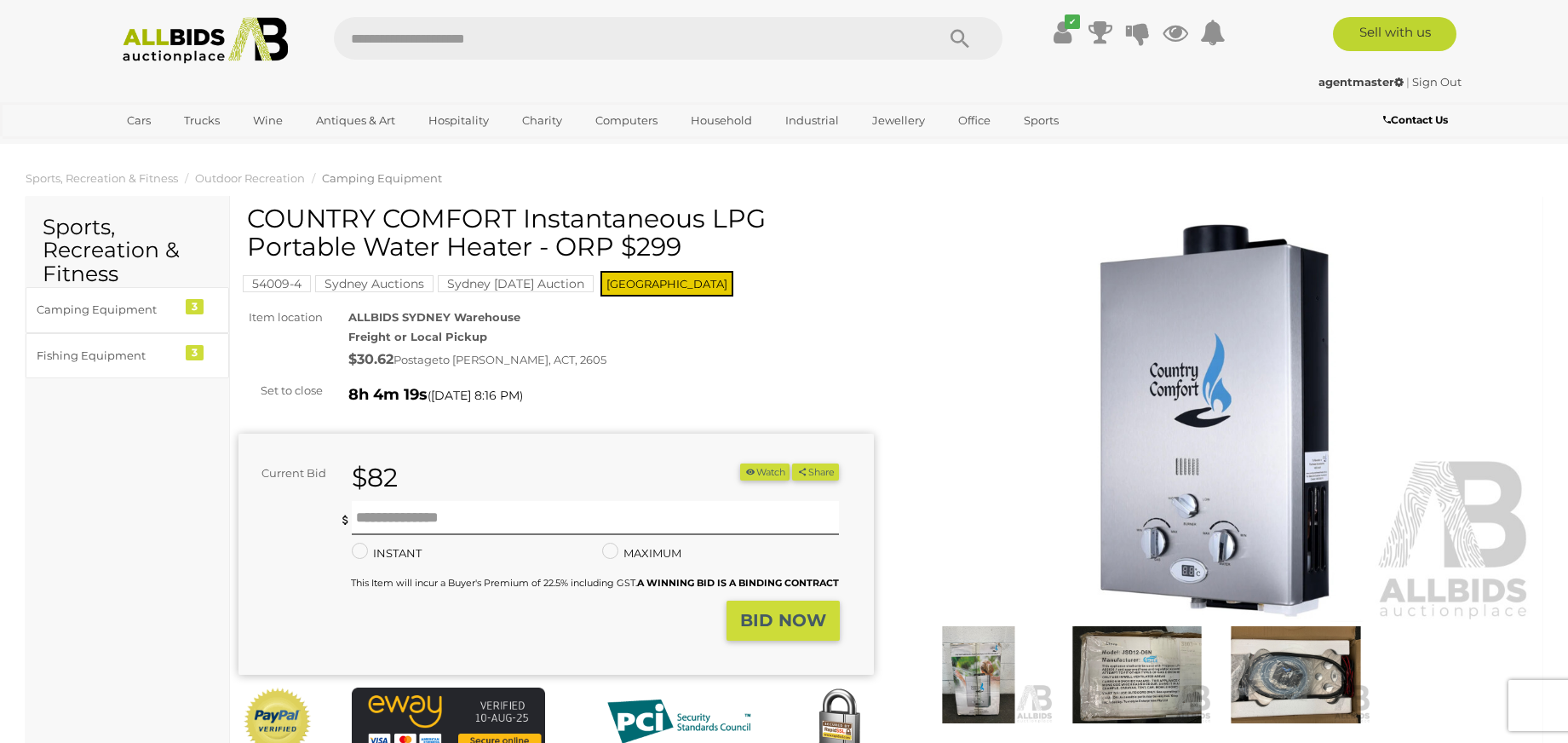
click at [974, 664] on img at bounding box center [979, 675] width 150 height 97
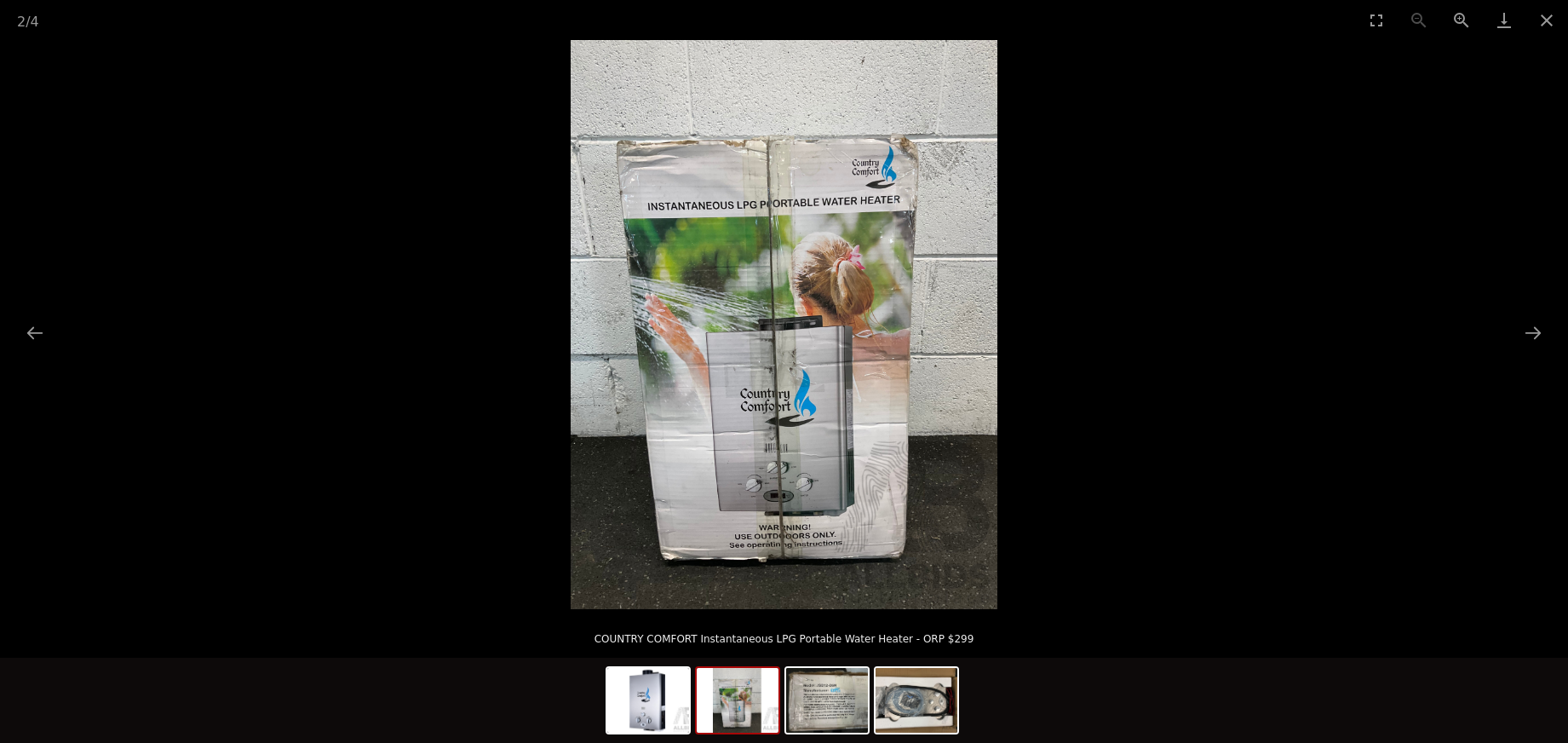
scroll to position [203, 0]
click at [642, 704] on img at bounding box center [648, 700] width 82 height 65
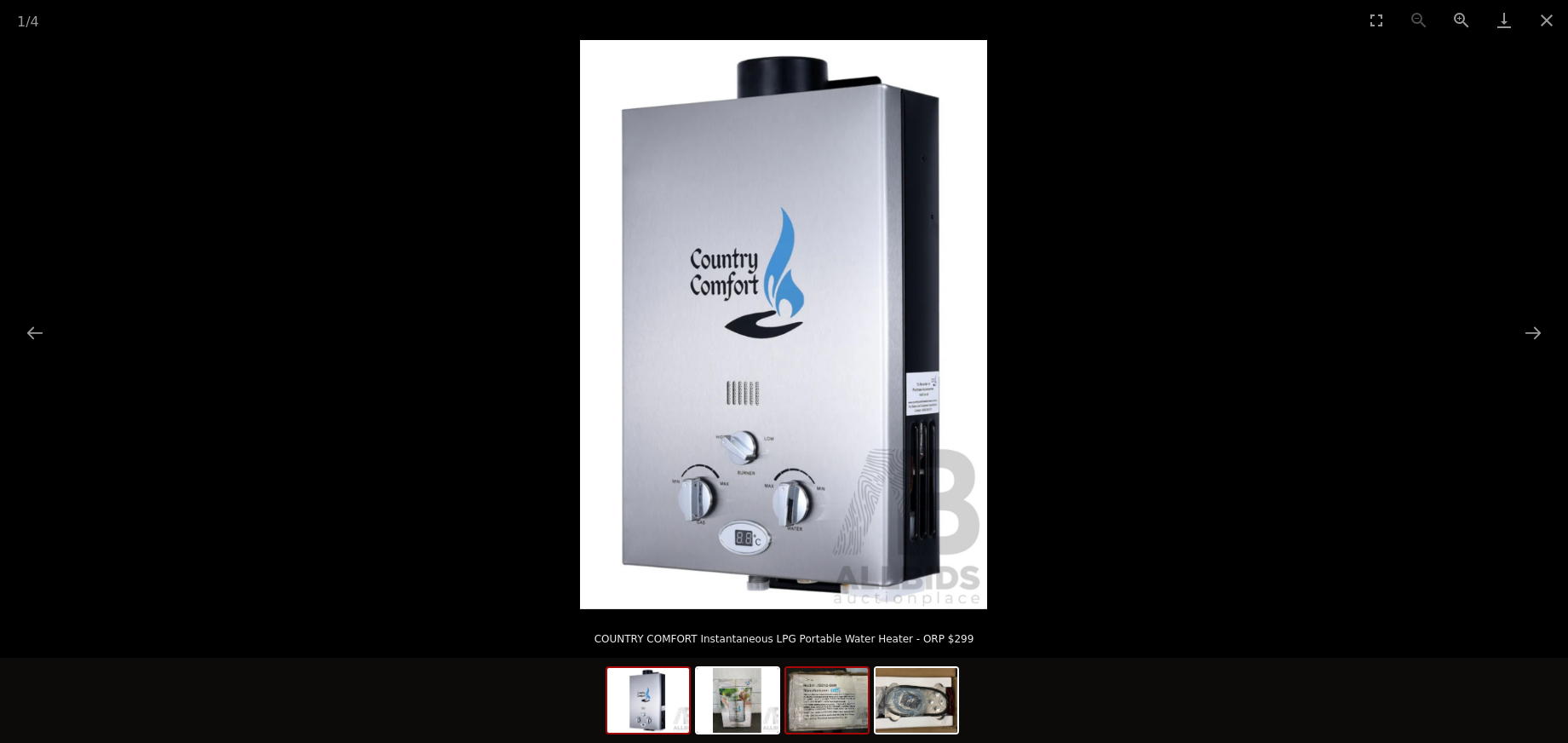
click at [818, 716] on img at bounding box center [827, 700] width 82 height 65
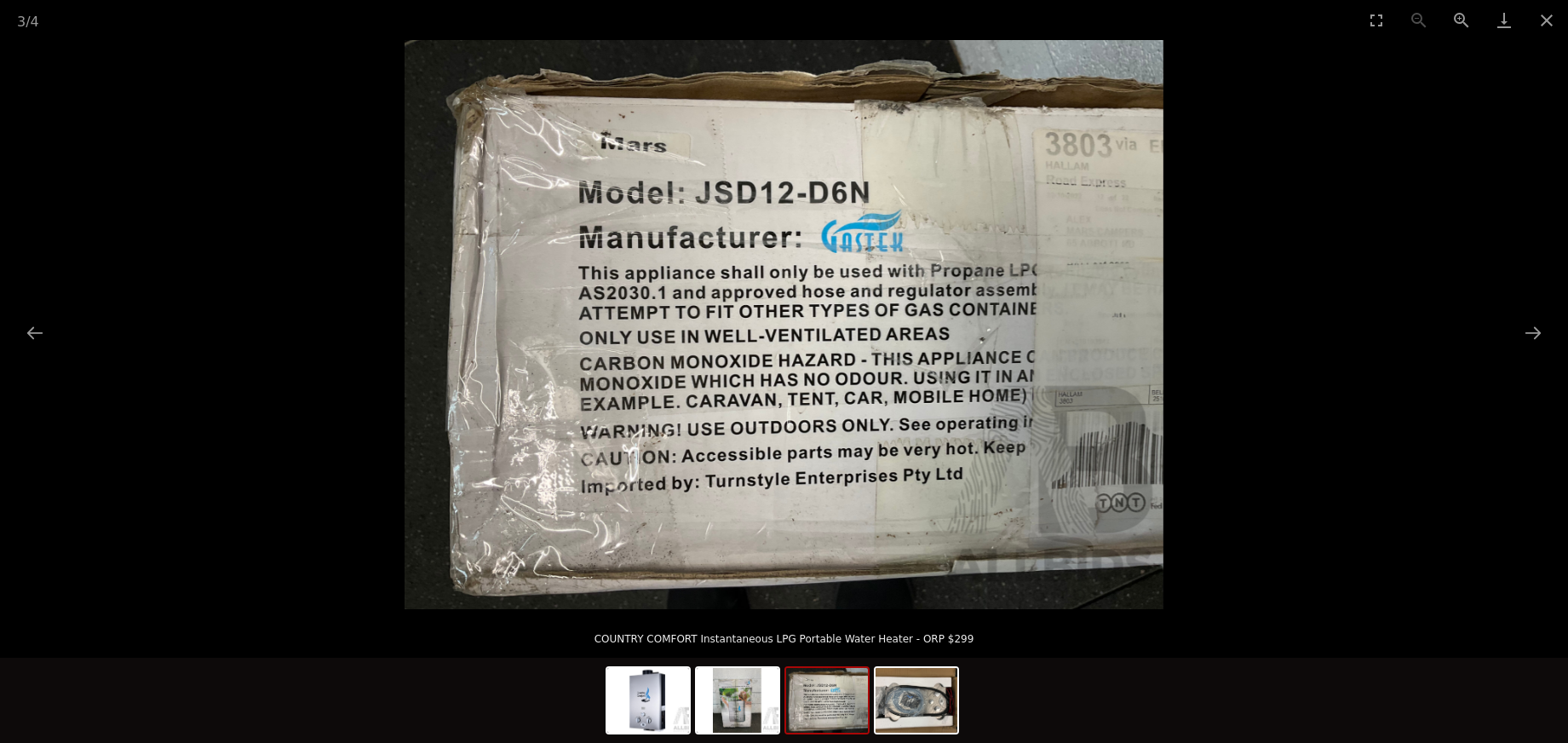
scroll to position [204, 0]
click at [911, 703] on img at bounding box center [917, 700] width 82 height 65
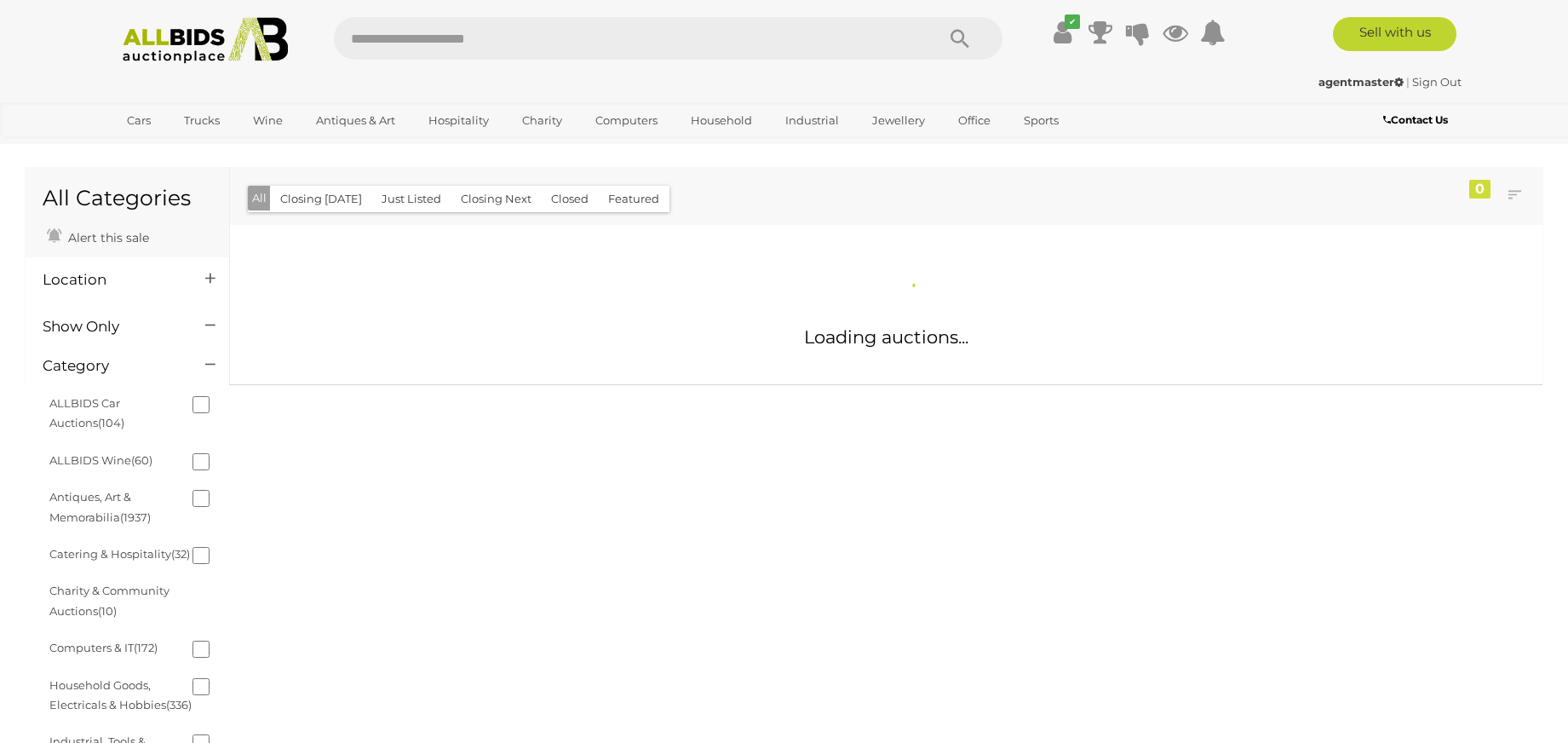
scroll to position [1301, 0]
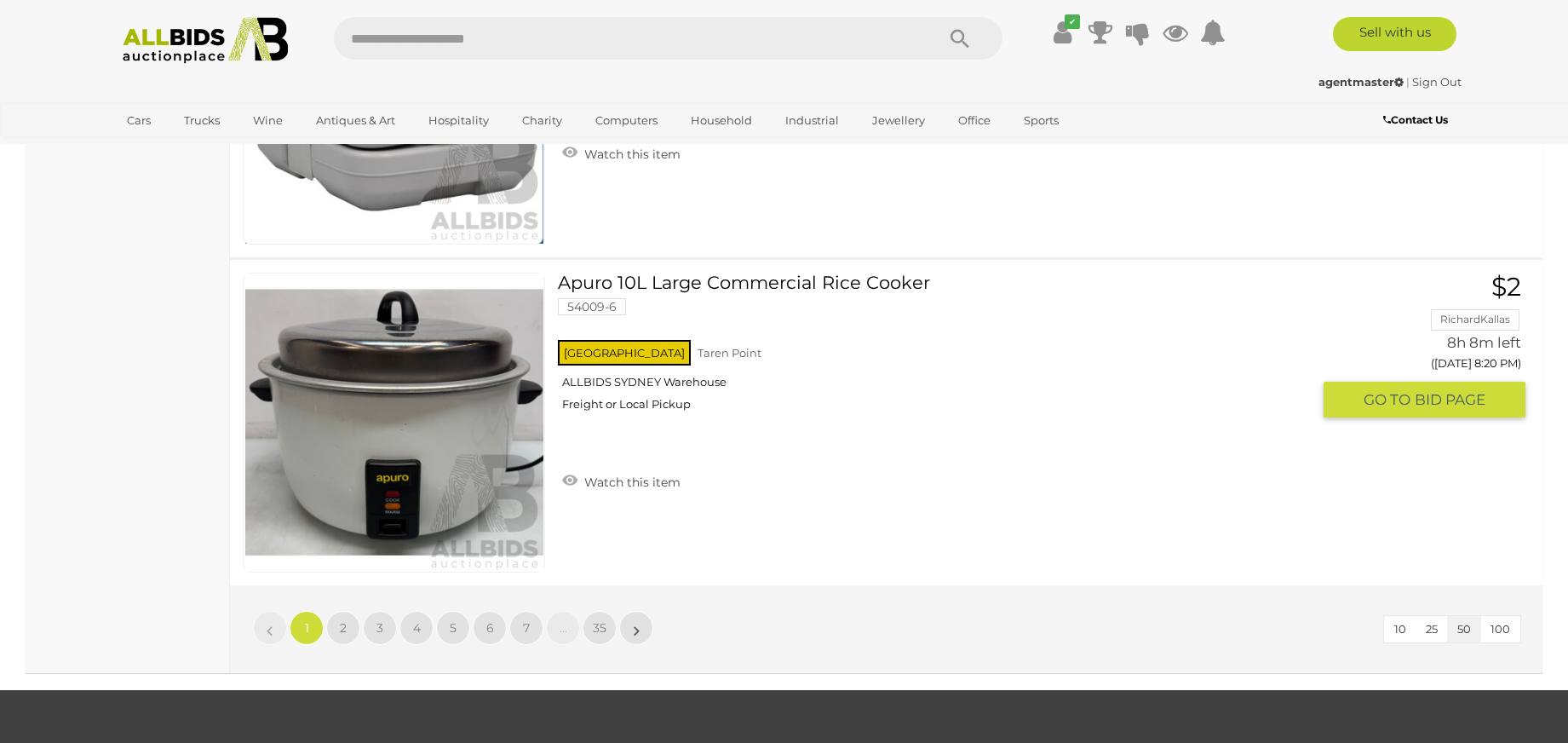
scroll to position [16042, 0]
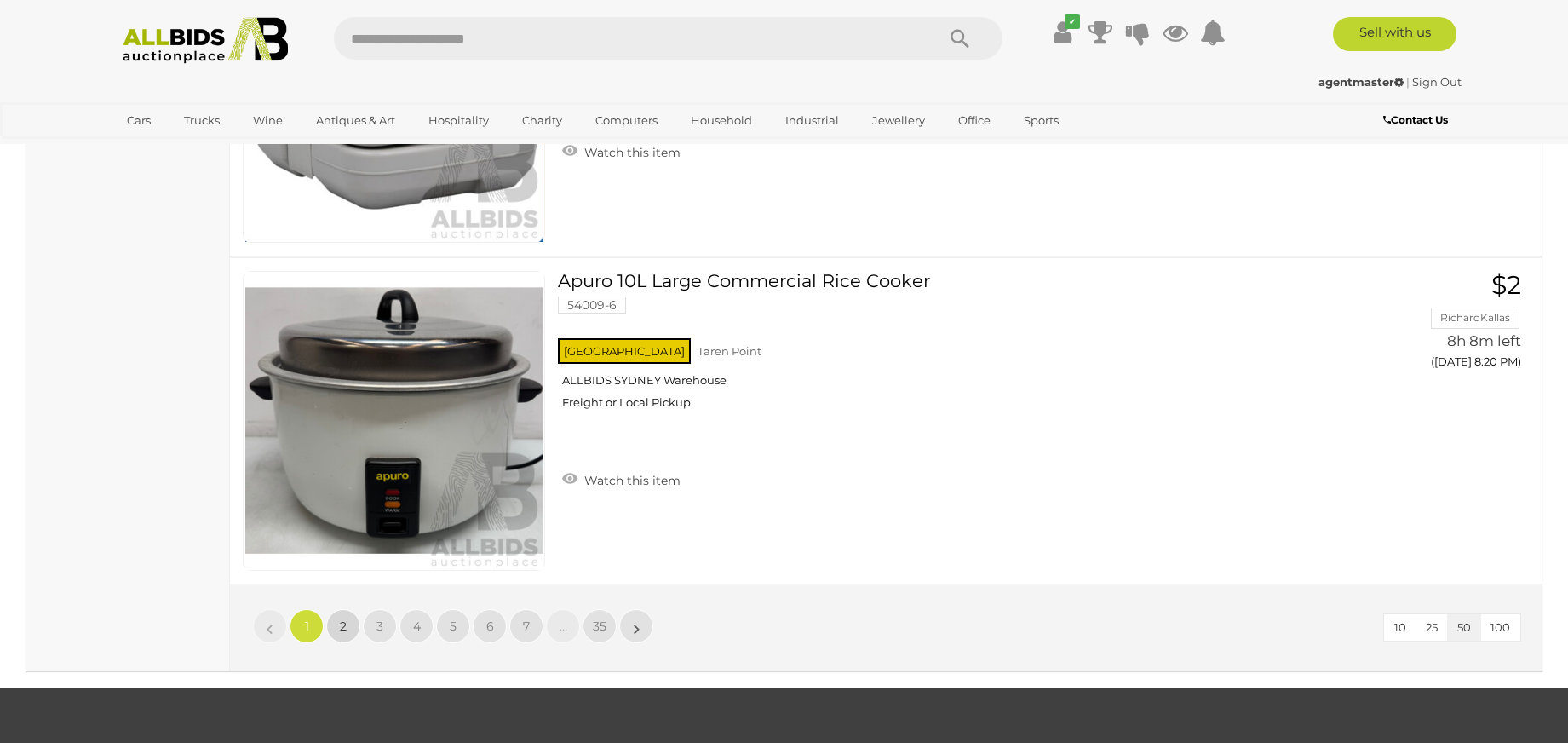
click at [339, 625] on link "2" at bounding box center [343, 626] width 34 height 34
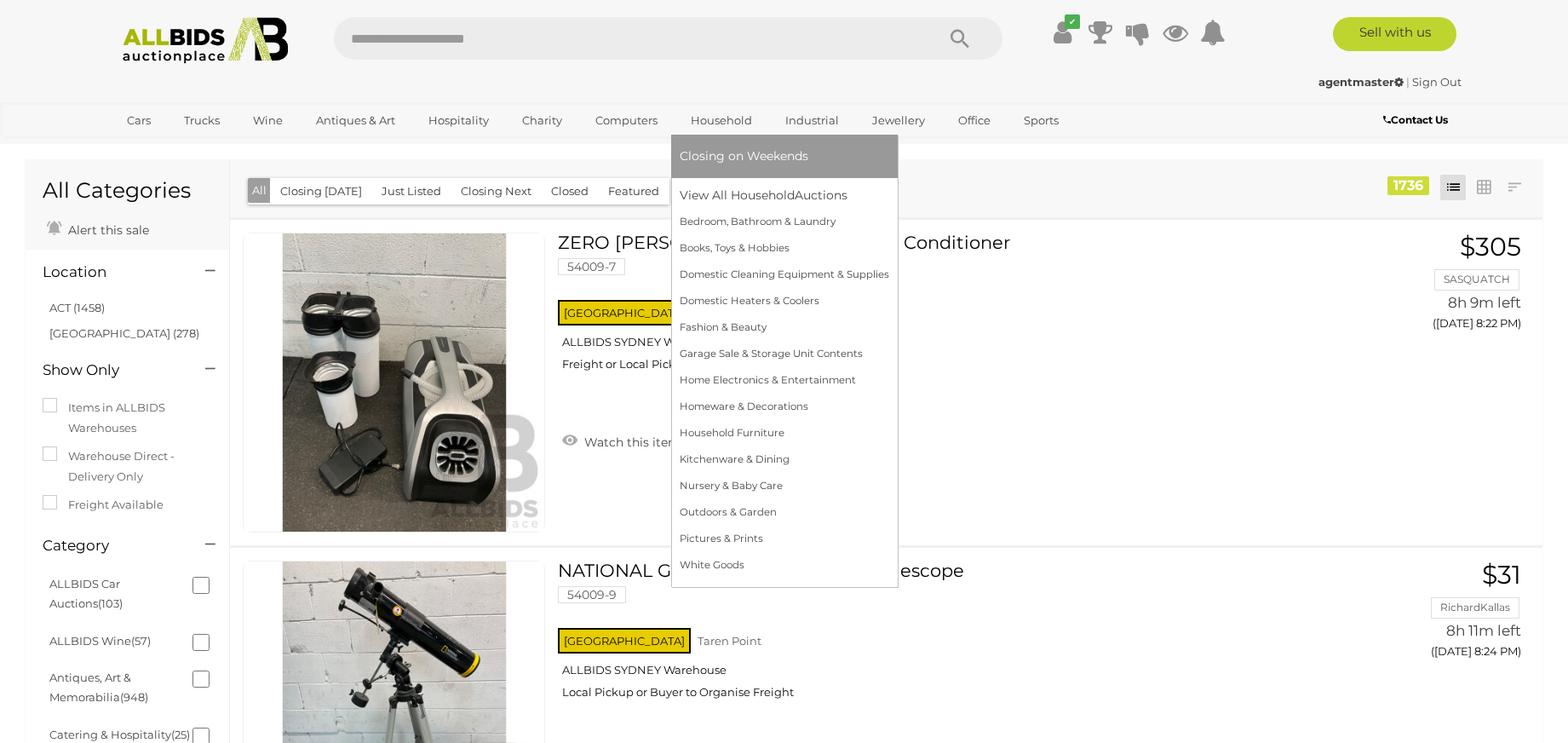
scroll to position [11, 0]
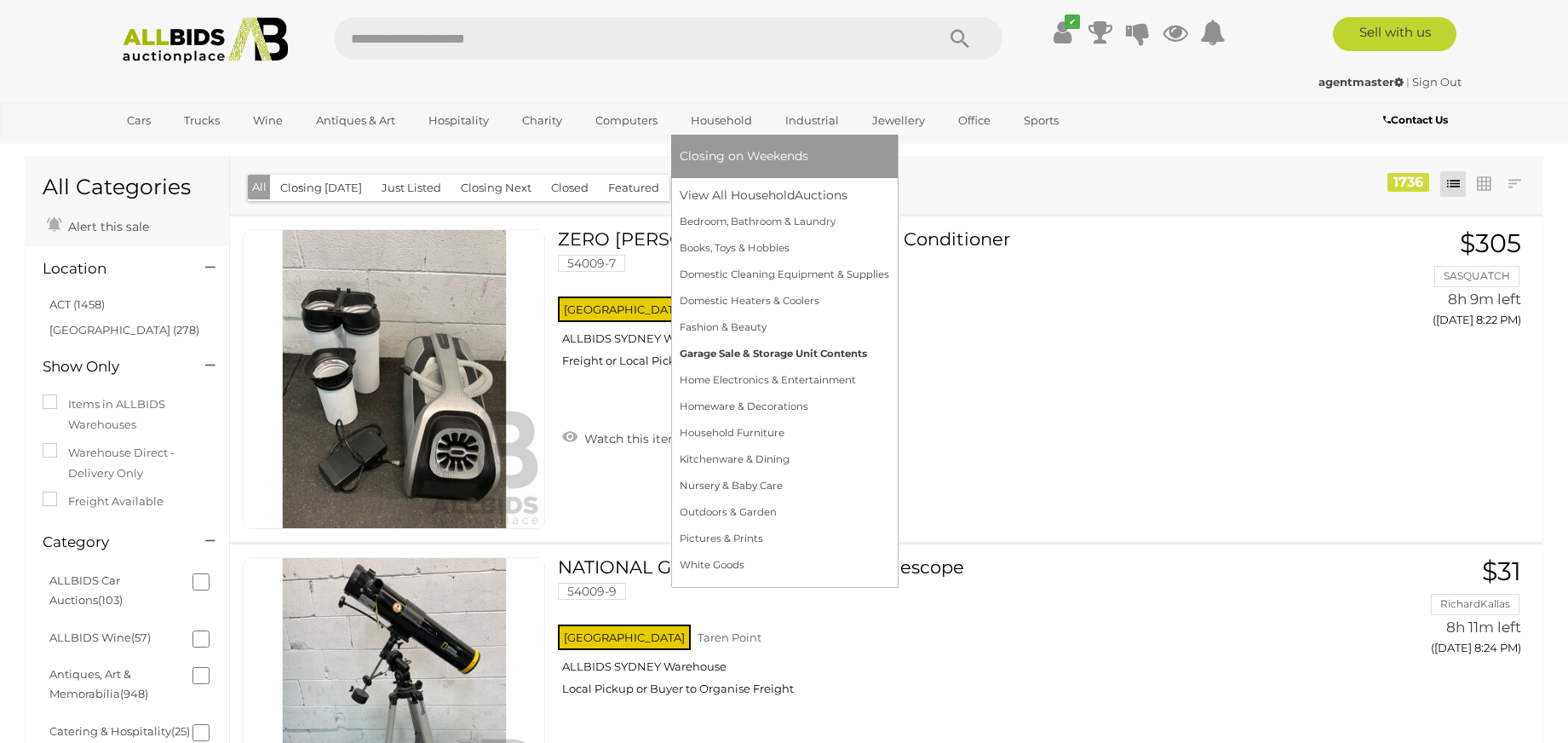
click at [841, 355] on link "Garage Sale & Storage Unit Contents" at bounding box center [784, 353] width 210 height 27
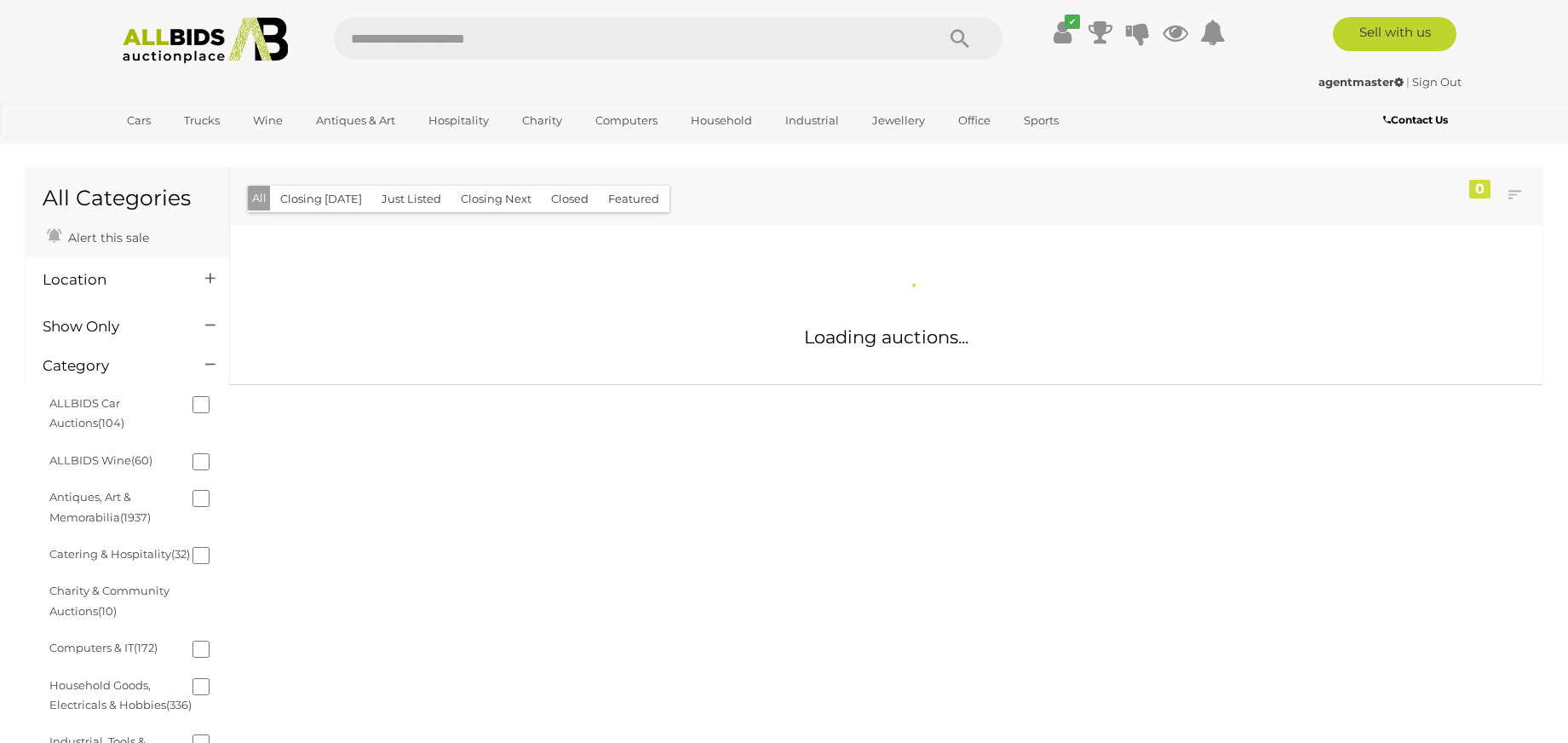
scroll to position [8, 0]
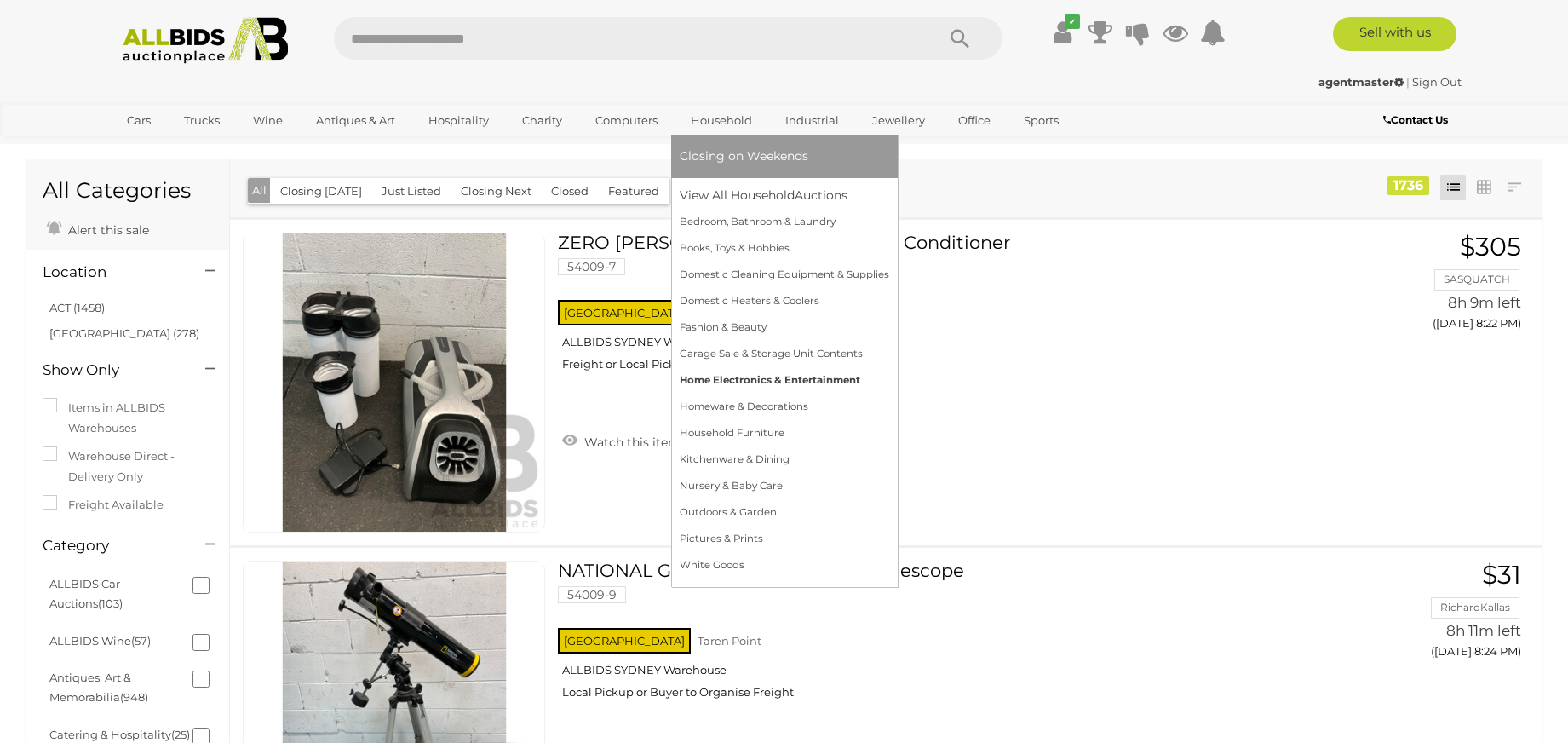
click at [735, 387] on link "Home Electronics & Entertainment" at bounding box center [784, 380] width 210 height 27
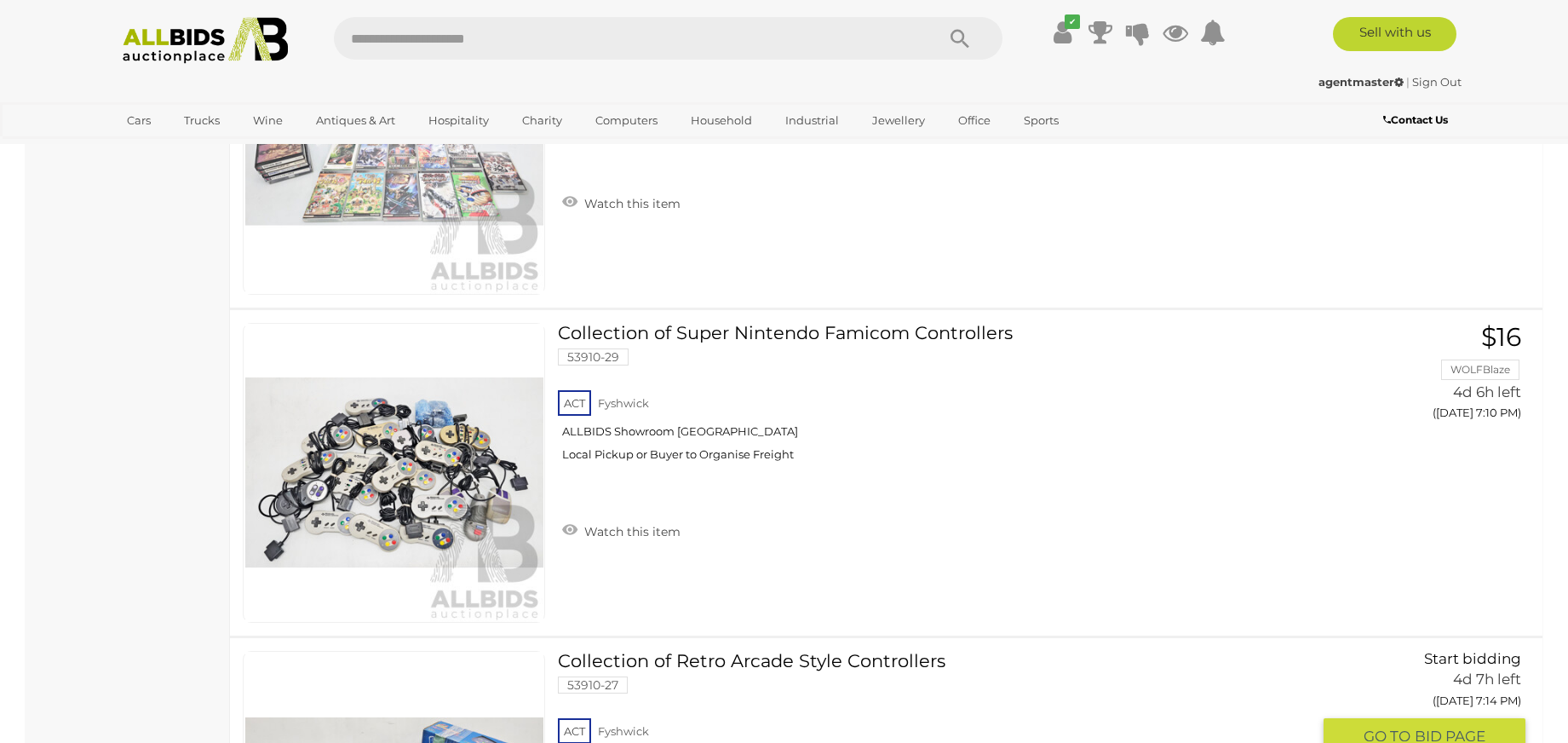
scroll to position [14895, 0]
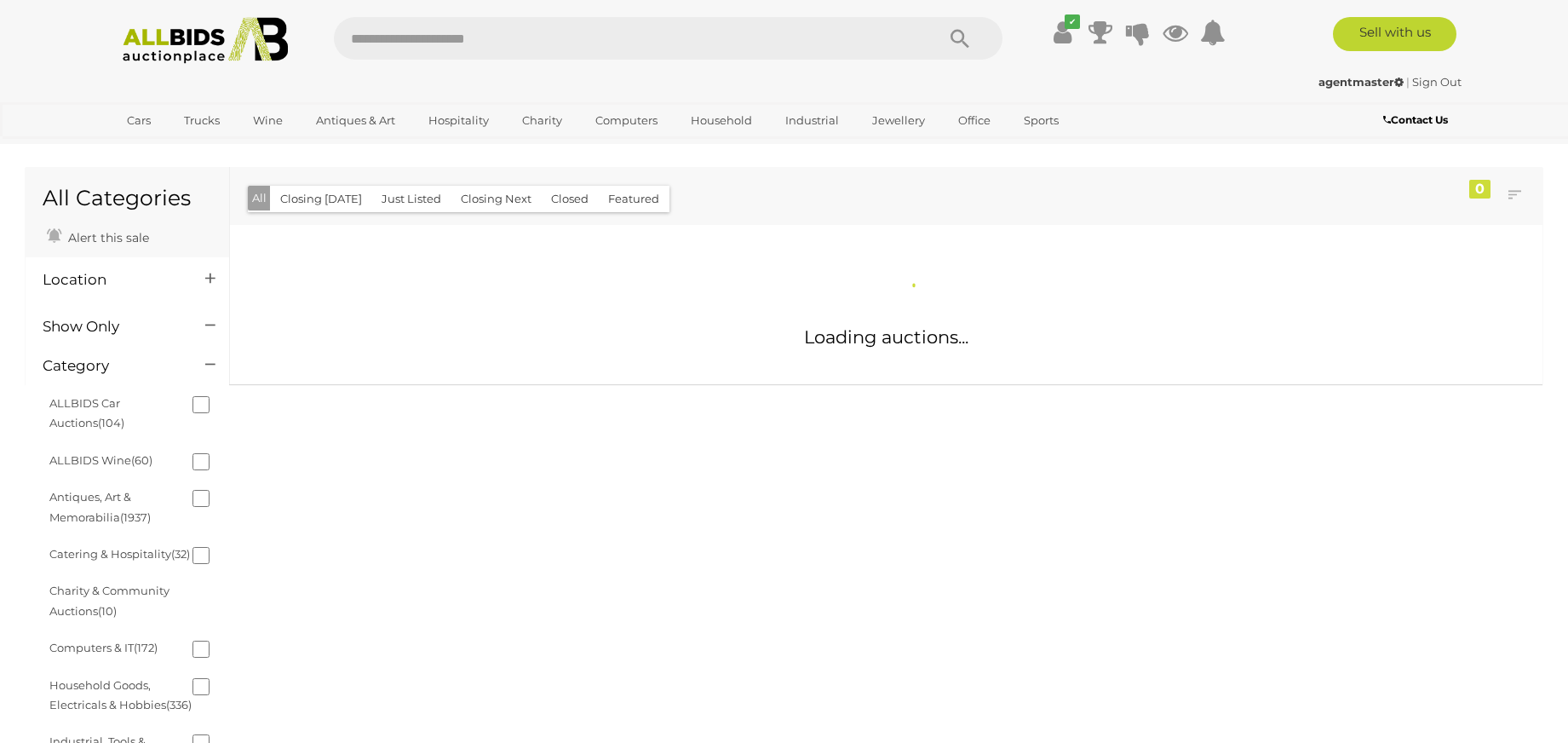
scroll to position [5, 0]
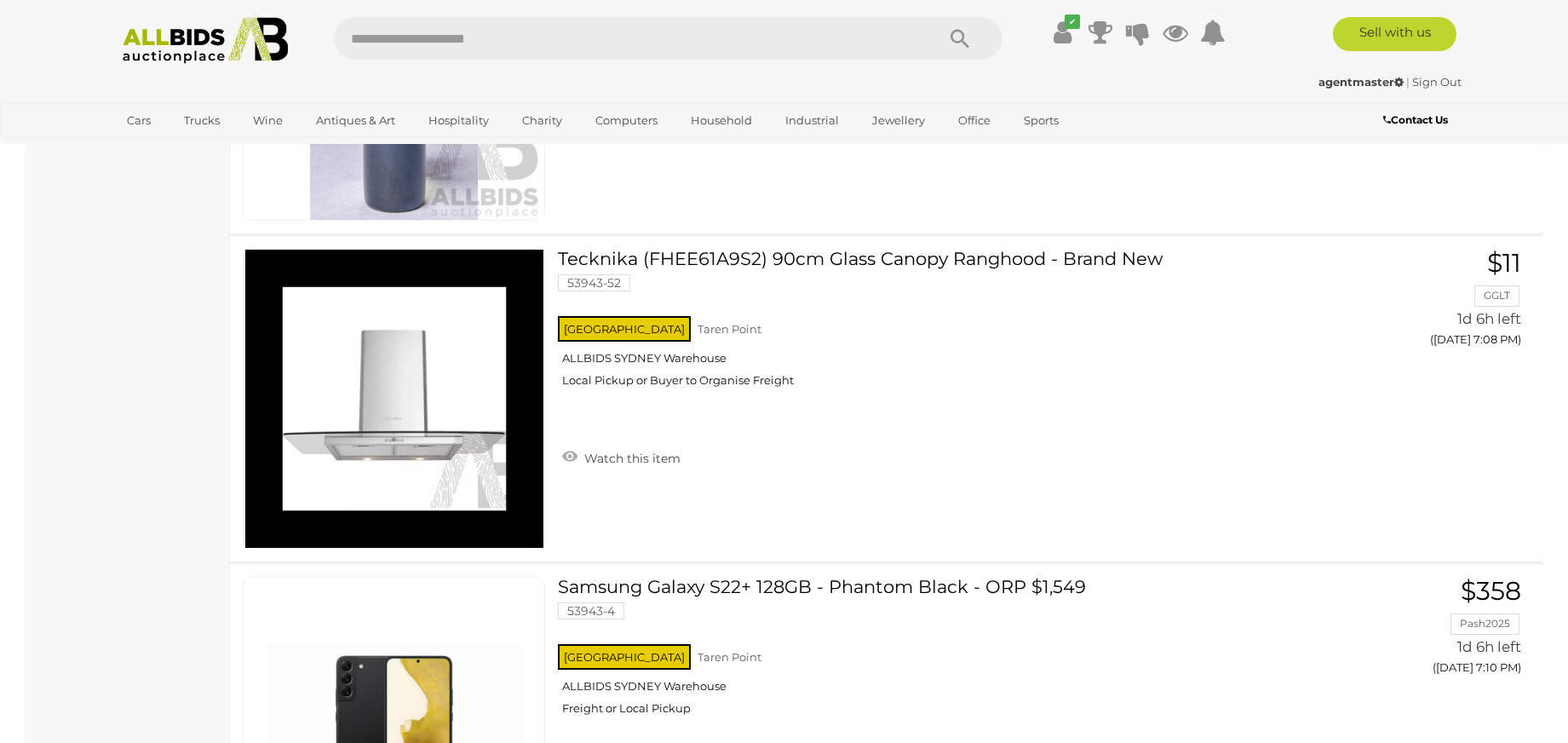
scroll to position [12132, 0]
